Goal: Entertainment & Leisure: Consume media (video, audio)

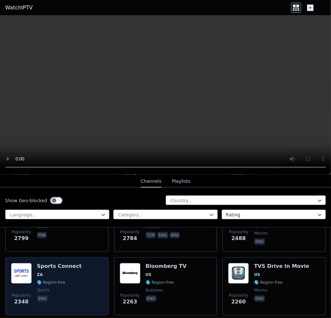
scroll to position [453, 0]
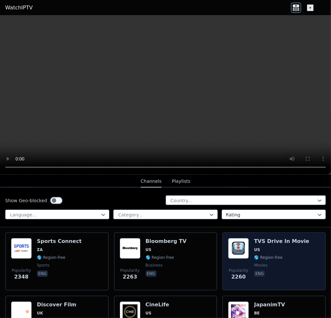
click at [288, 262] on span "movies" at bounding box center [281, 264] width 55 height 5
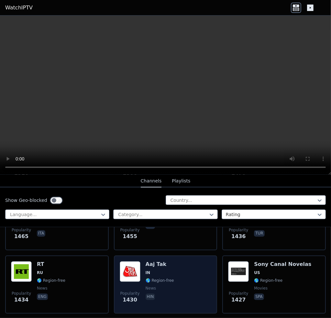
scroll to position [1164, 0]
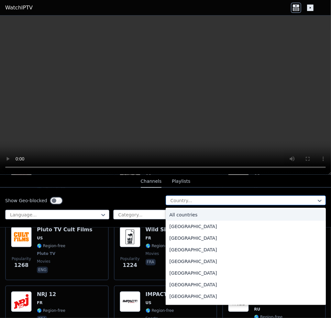
click at [225, 199] on div at bounding box center [243, 200] width 147 height 6
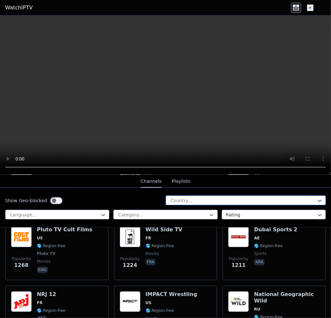
click at [225, 199] on div at bounding box center [243, 200] width 147 height 6
